Goal: Task Accomplishment & Management: Manage account settings

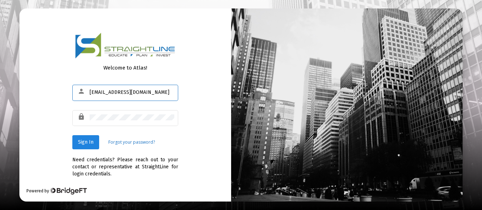
type input "[EMAIL_ADDRESS][DOMAIN_NAME]"
click at [89, 144] on span "Sign In" at bounding box center [86, 142] width 16 height 6
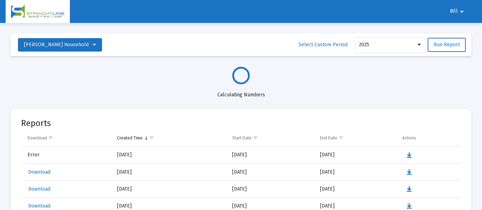
select select "View all"
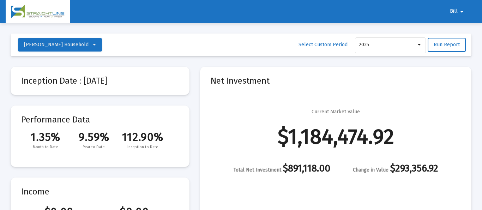
scroll to position [339, 0]
click at [464, 9] on mat-icon "arrow_drop_down" at bounding box center [462, 12] width 8 height 14
click at [465, 28] on button "Logout" at bounding box center [462, 30] width 40 height 17
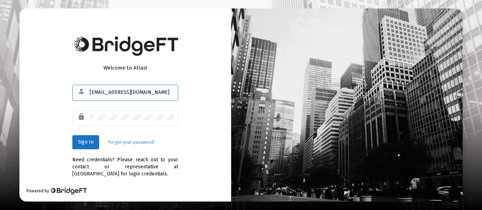
type input "[EMAIL_ADDRESS][DOMAIN_NAME]"
